Goal: Task Accomplishment & Management: Manage account settings

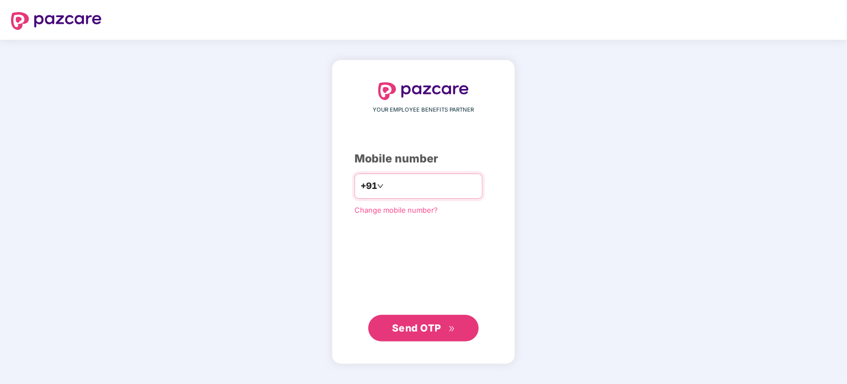
click at [386, 185] on input "number" at bounding box center [431, 186] width 91 height 18
type input "**********"
click at [430, 329] on span "Send OTP" at bounding box center [416, 327] width 49 height 12
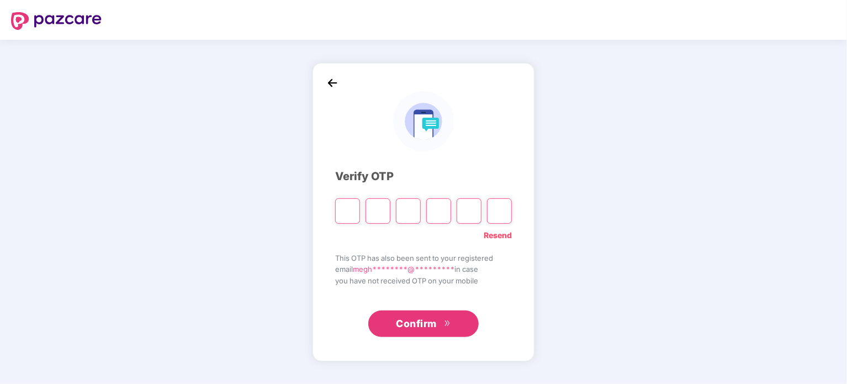
type input "*"
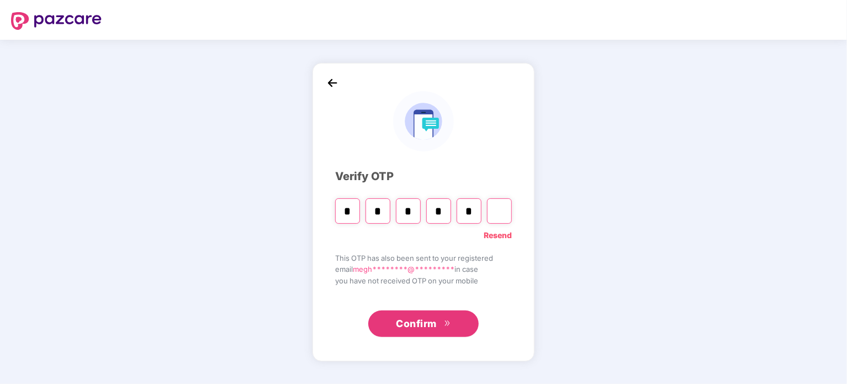
type input "*"
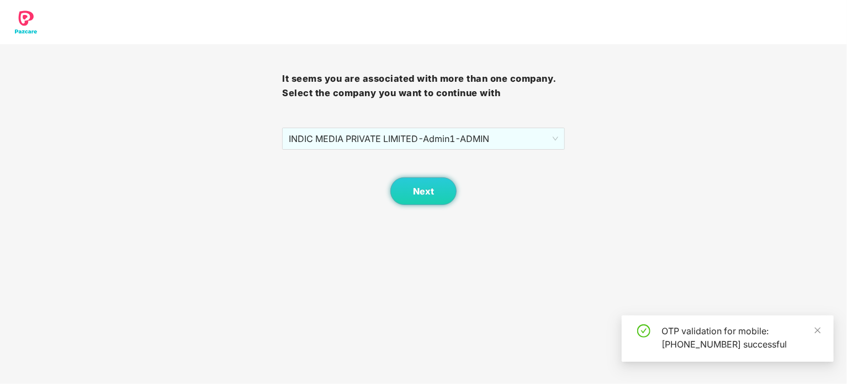
click at [552, 152] on div "Next" at bounding box center [423, 177] width 282 height 55
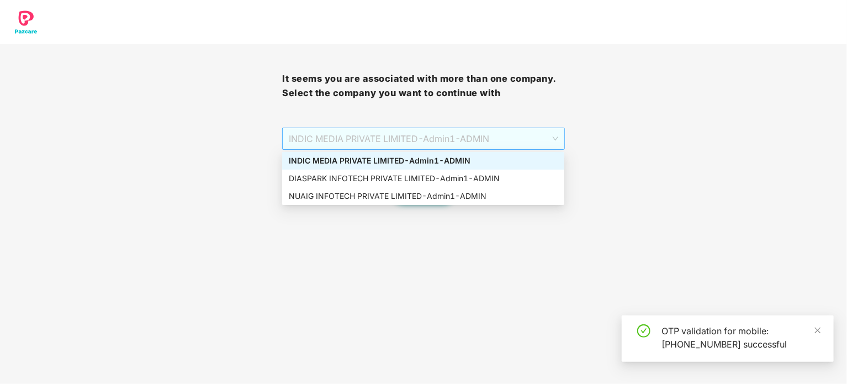
click at [554, 145] on span "INDIC MEDIA PRIVATE LIMITED - Admin1 - ADMIN" at bounding box center [423, 138] width 269 height 21
click at [393, 173] on div "DIASPARK INFOTECH PRIVATE LIMITED - Admin1 - ADMIN" at bounding box center [423, 178] width 269 height 12
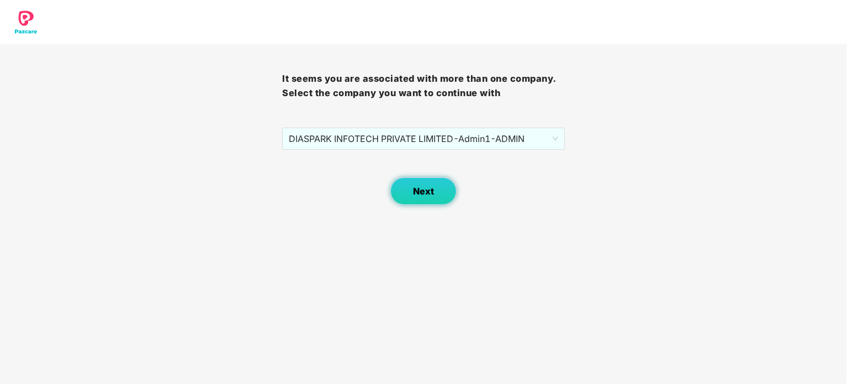
click at [405, 187] on button "Next" at bounding box center [423, 191] width 66 height 28
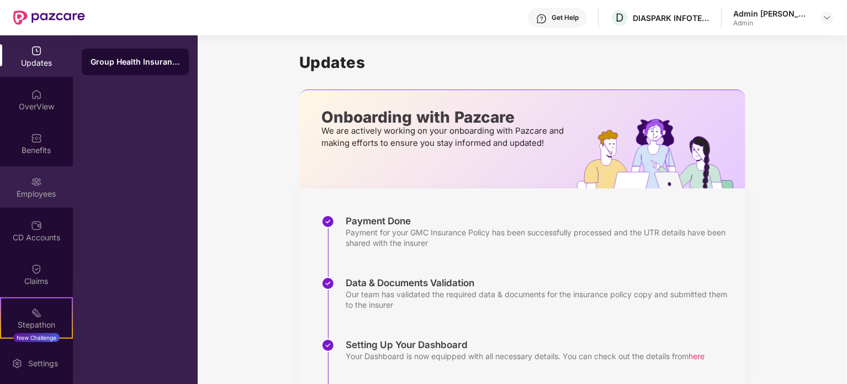
click at [36, 188] on div "Employees" at bounding box center [36, 193] width 73 height 11
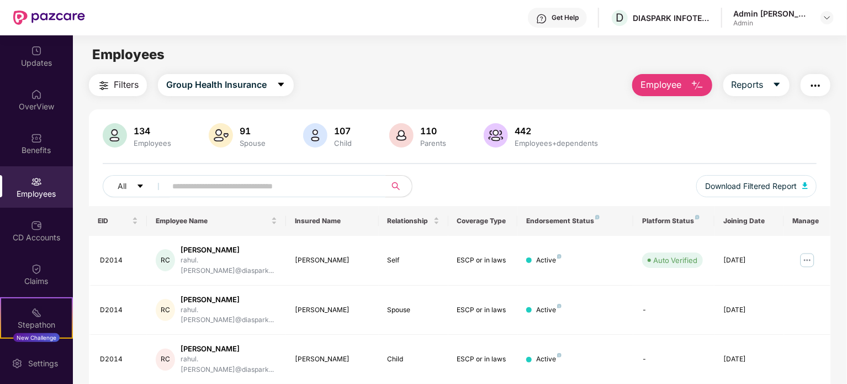
click at [211, 186] on input "text" at bounding box center [271, 186] width 198 height 17
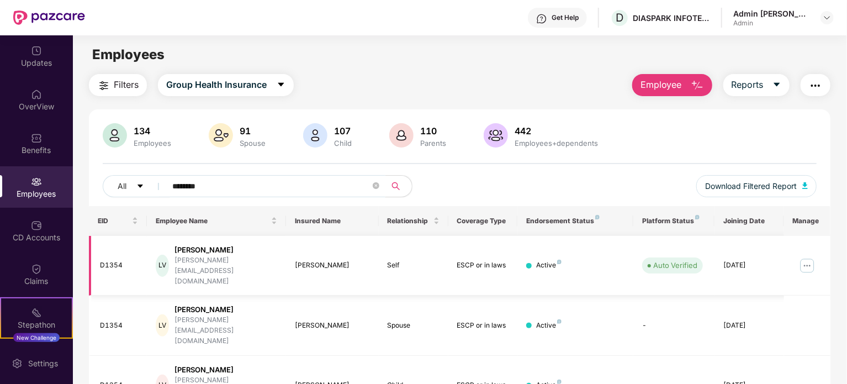
type input "********"
click at [803, 260] on img at bounding box center [807, 266] width 18 height 18
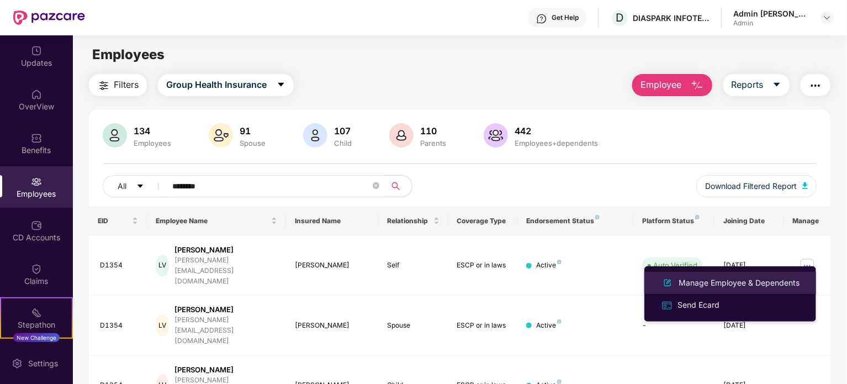
click at [725, 283] on div "Manage Employee & Dependents" at bounding box center [738, 283] width 125 height 12
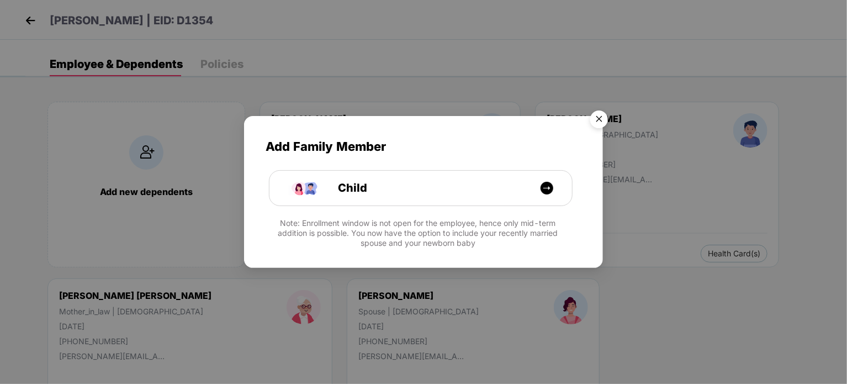
click at [600, 117] on img "Close" at bounding box center [599, 120] width 31 height 31
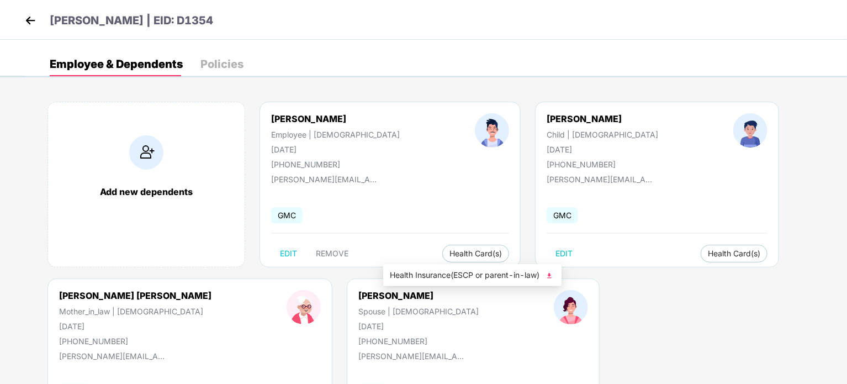
click at [558, 276] on li "Health Insurance(ESCP or parent-in-law)" at bounding box center [472, 275] width 178 height 18
